Goal: Information Seeking & Learning: Learn about a topic

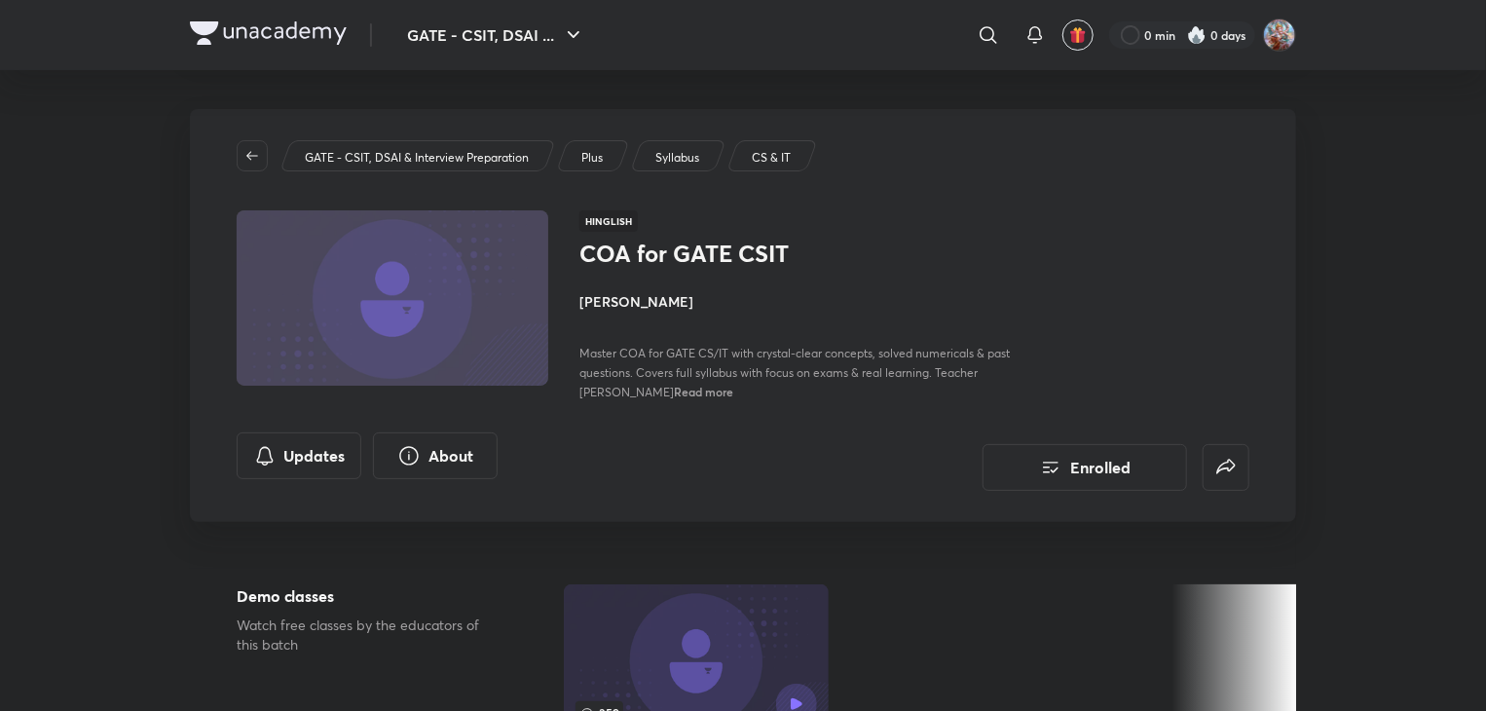
click at [322, 48] on div at bounding box center [268, 35] width 157 height 28
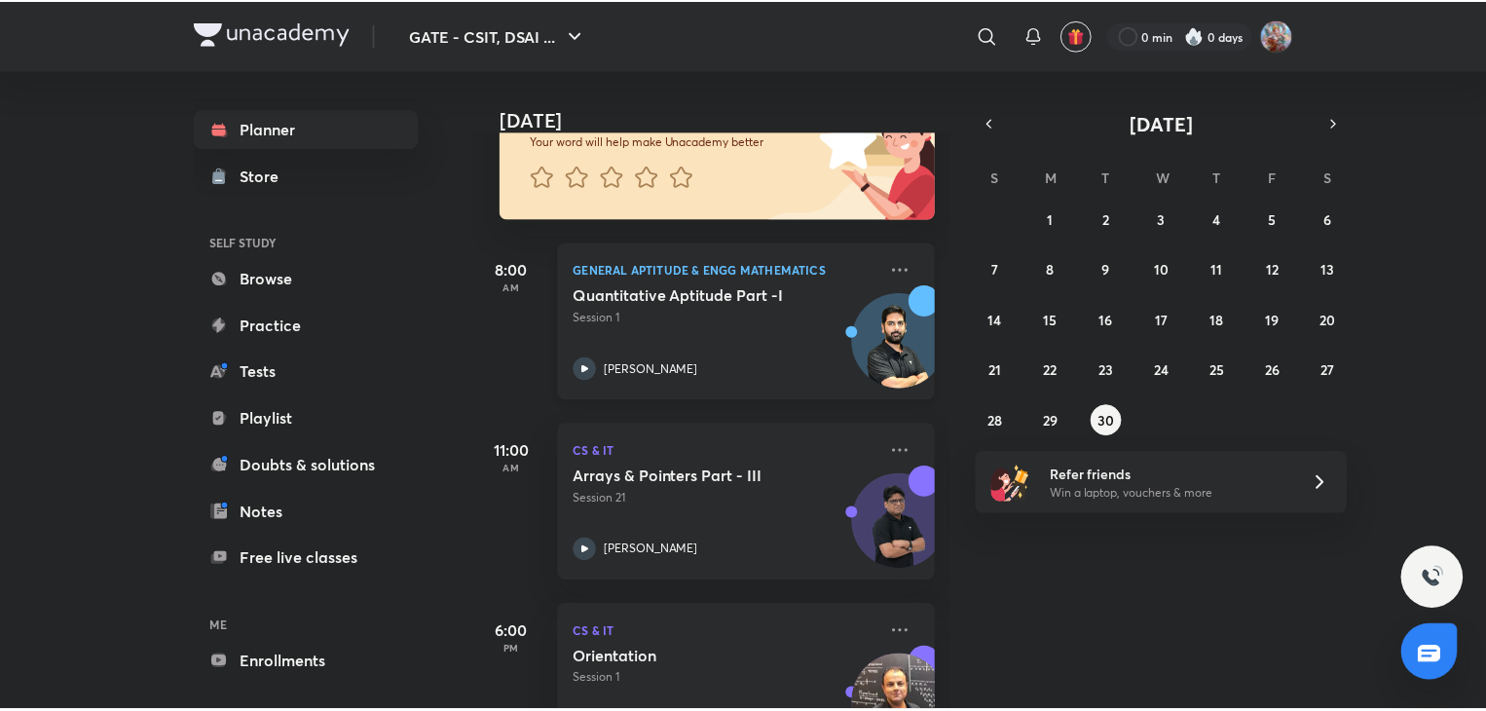
scroll to position [195, 0]
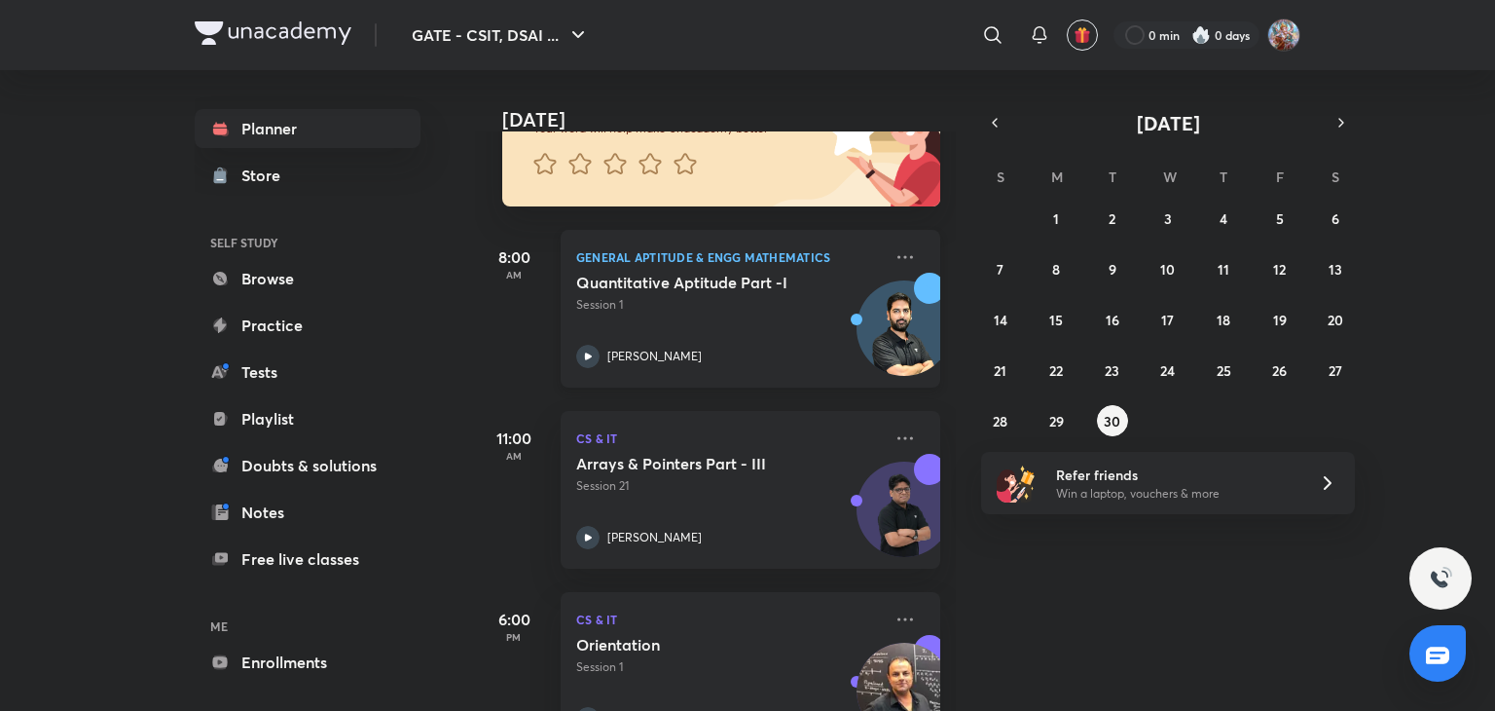
click at [670, 336] on div "Quantitative Aptitude Part -I Session 1 [PERSON_NAME]" at bounding box center [729, 320] width 306 height 95
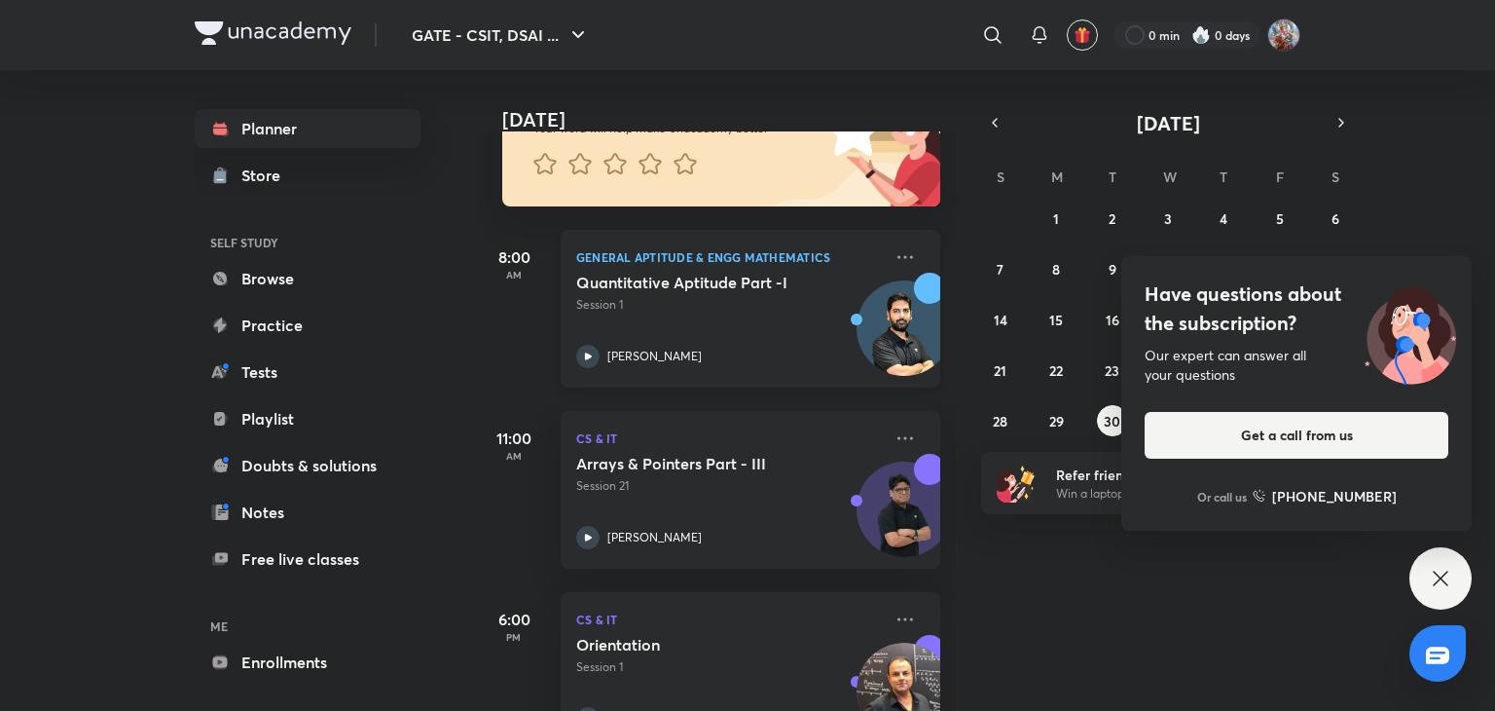
click at [668, 358] on p "[PERSON_NAME]" at bounding box center [655, 357] width 94 height 18
click at [657, 249] on p "General Aptitude & Engg Mathematics" at bounding box center [729, 256] width 306 height 23
click at [898, 255] on icon at bounding box center [906, 256] width 16 height 3
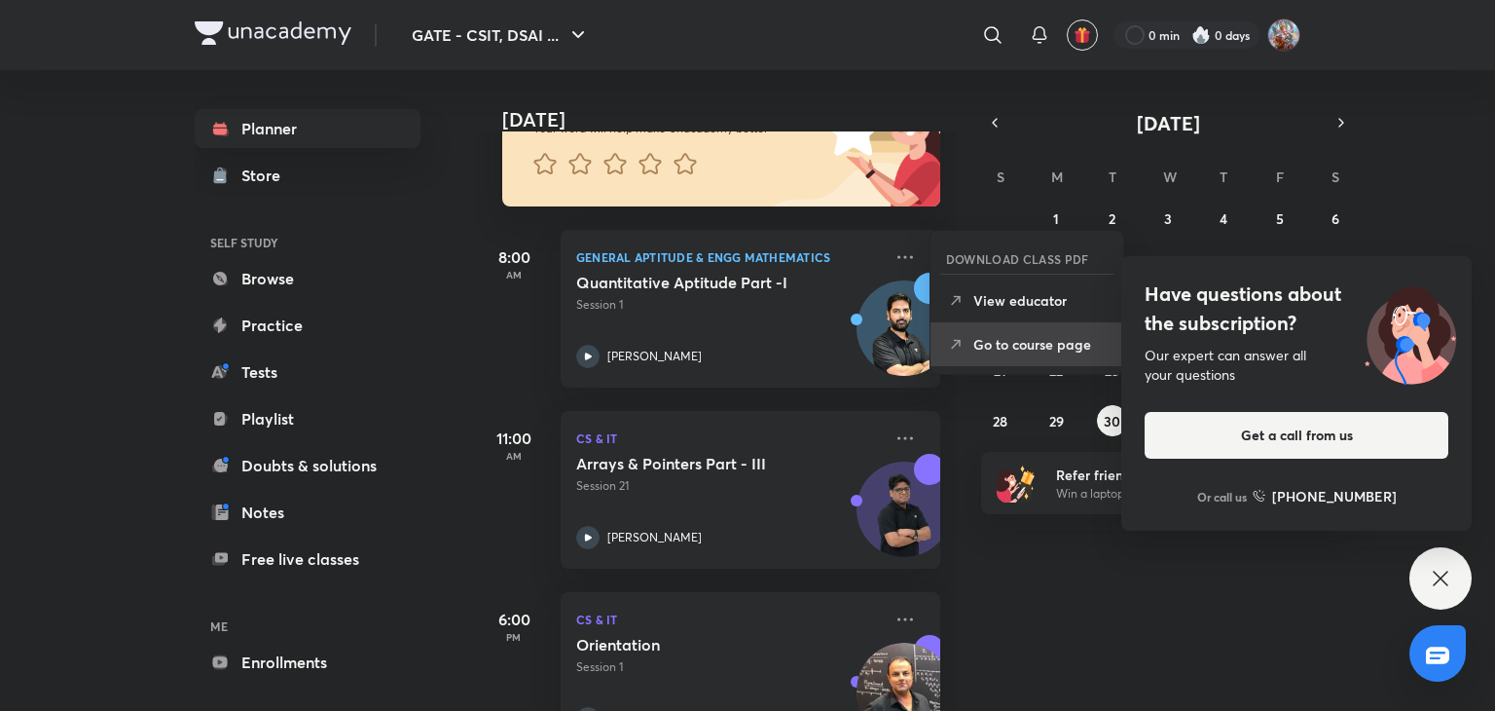
click at [1002, 335] on p "Go to course page" at bounding box center [1041, 344] width 134 height 20
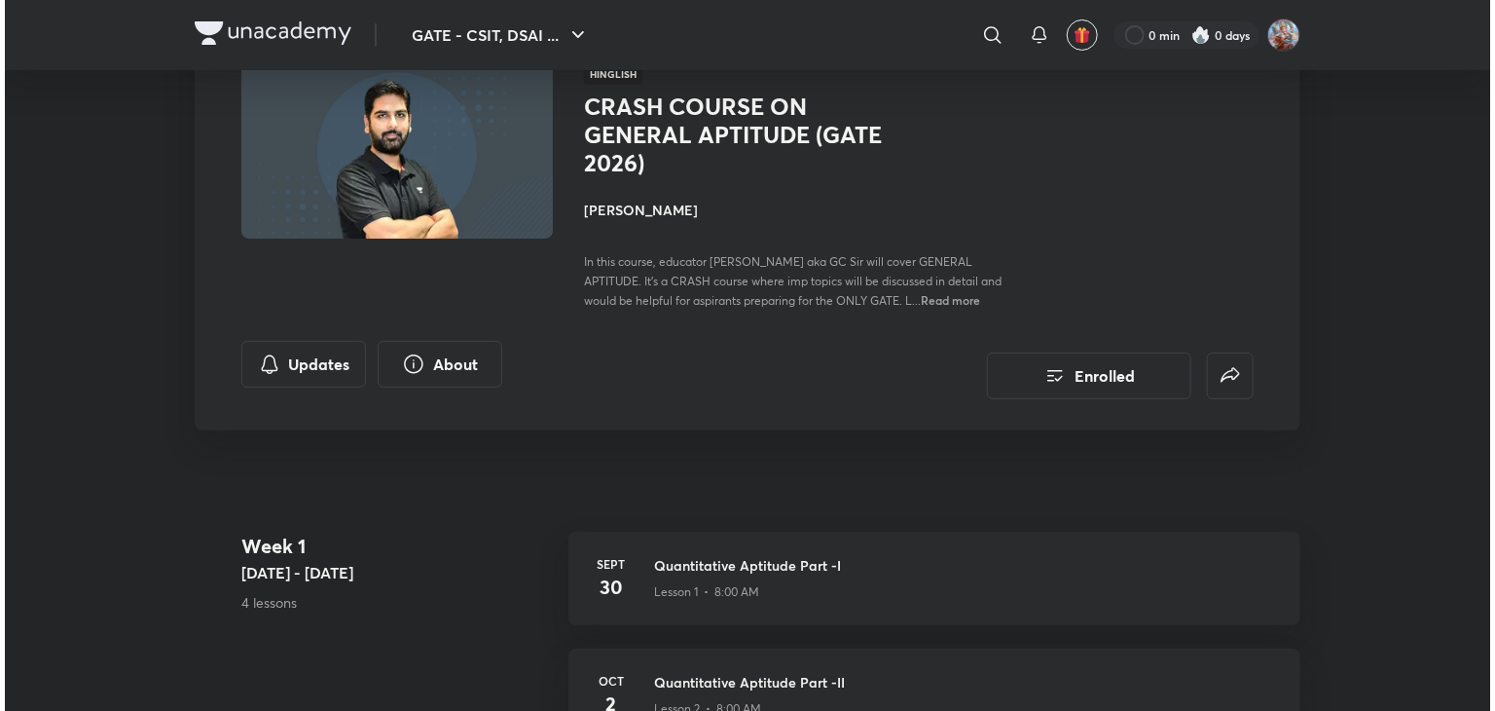
scroll to position [139, 0]
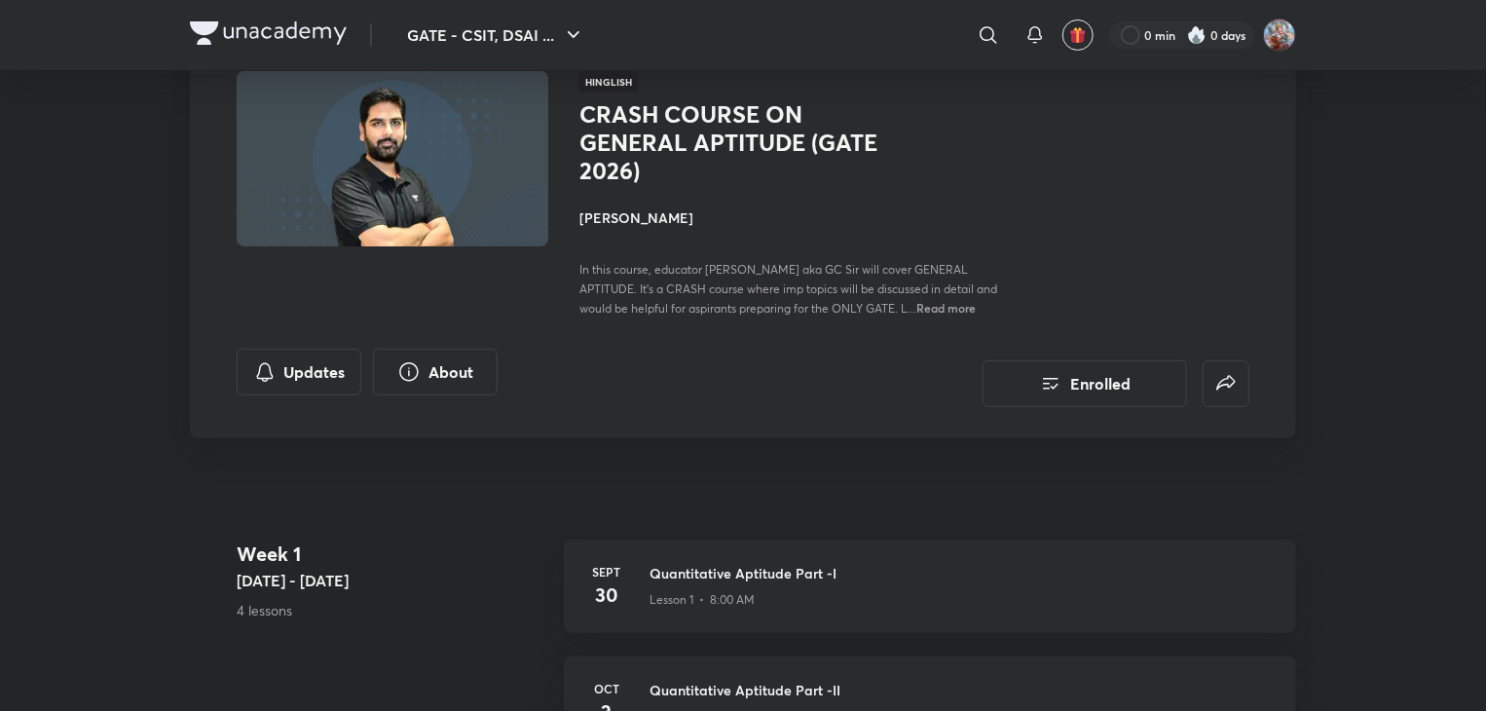
click at [952, 306] on span "Read more" at bounding box center [945, 308] width 59 height 16
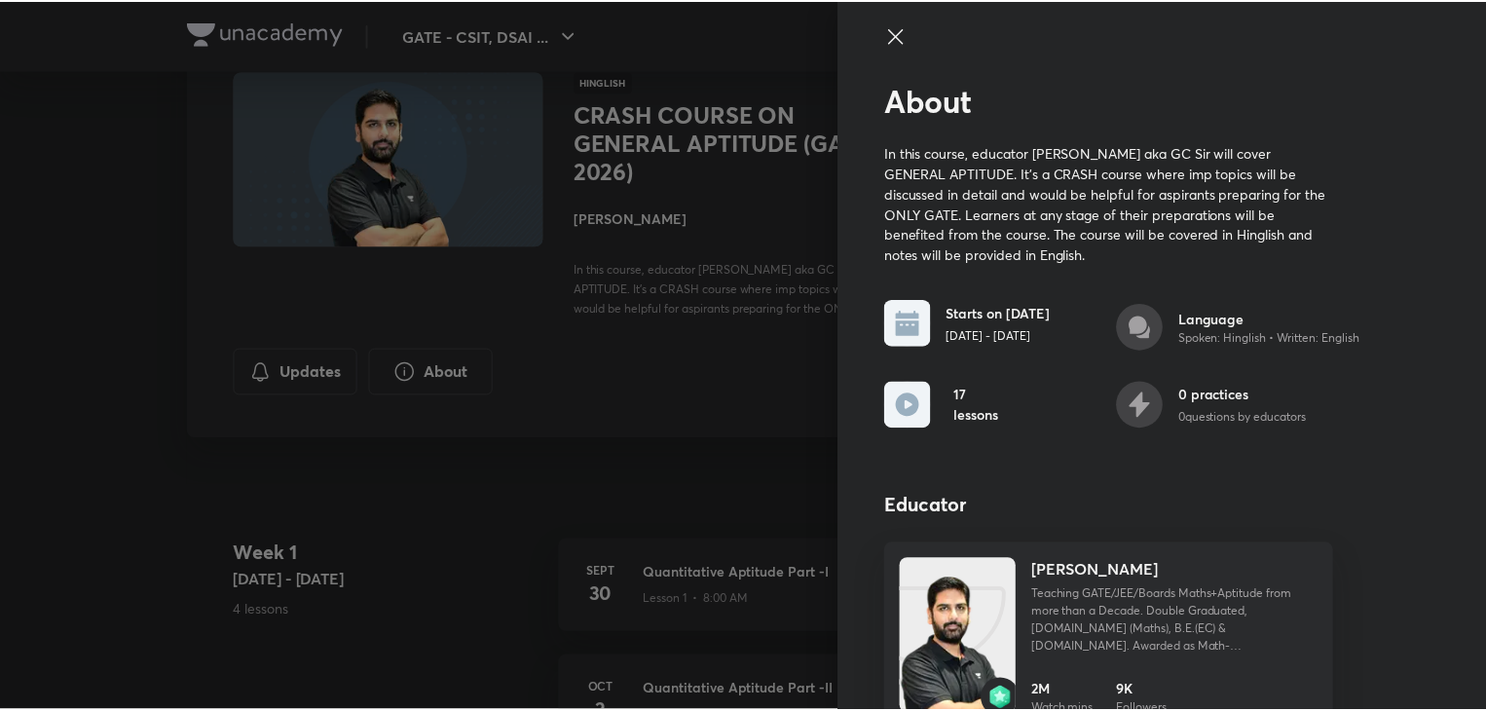
scroll to position [0, 0]
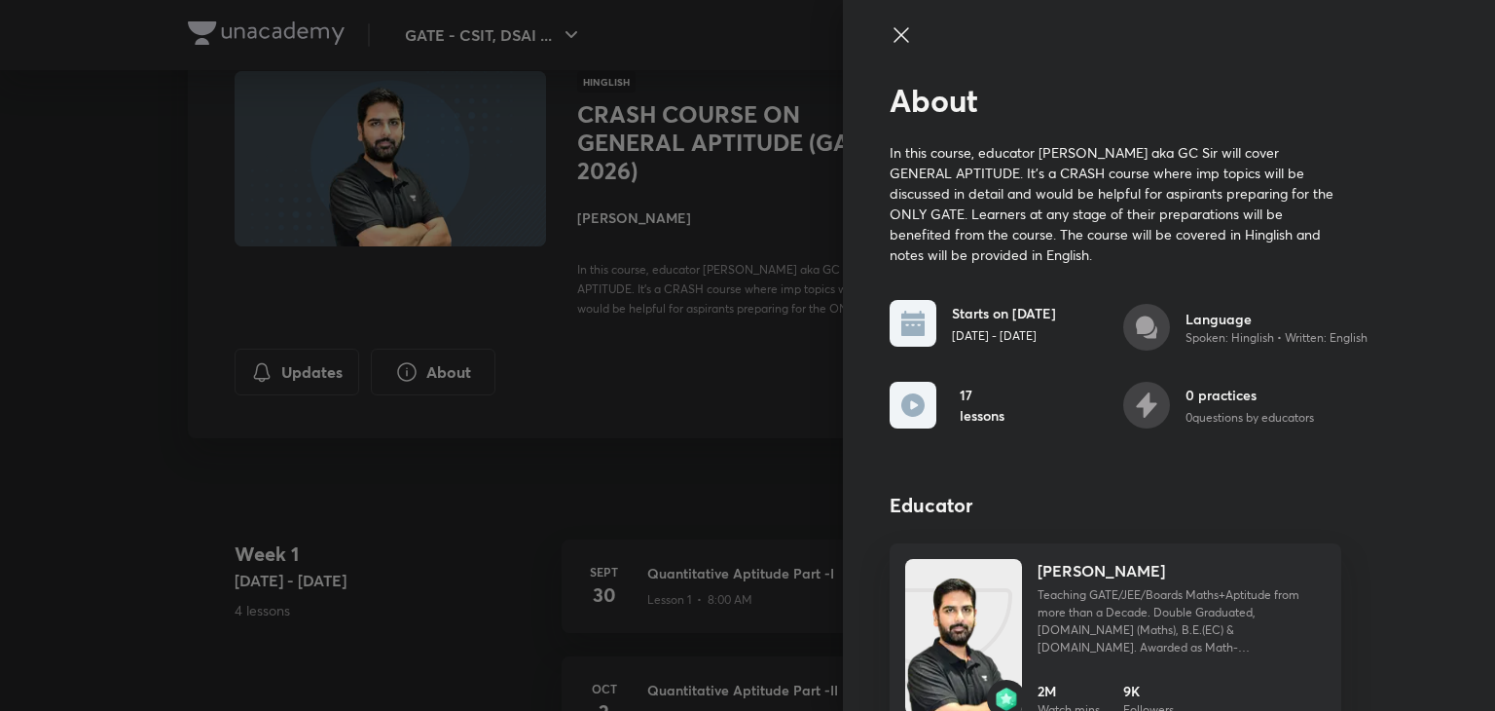
click at [894, 28] on icon at bounding box center [901, 34] width 15 height 15
